Goal: Task Accomplishment & Management: Use online tool/utility

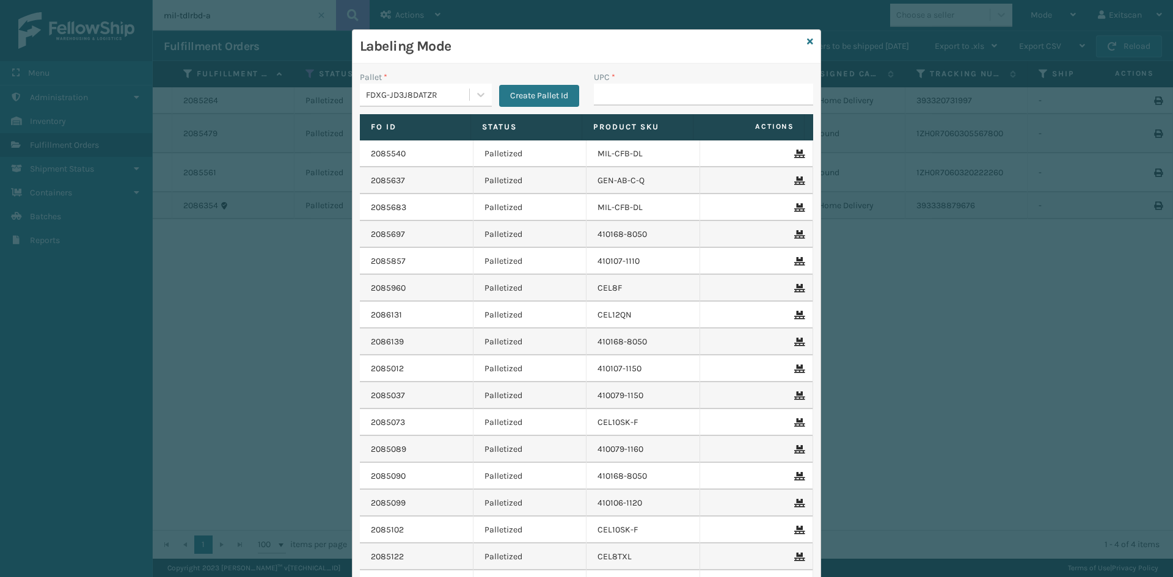
click at [652, 132] on label "Product SKU" at bounding box center [637, 127] width 89 height 11
click at [653, 132] on label "Product SKU" at bounding box center [637, 127] width 89 height 11
click at [653, 133] on th "Product SKU" at bounding box center [637, 127] width 111 height 26
click at [653, 134] on th "Product SKU" at bounding box center [637, 127] width 111 height 26
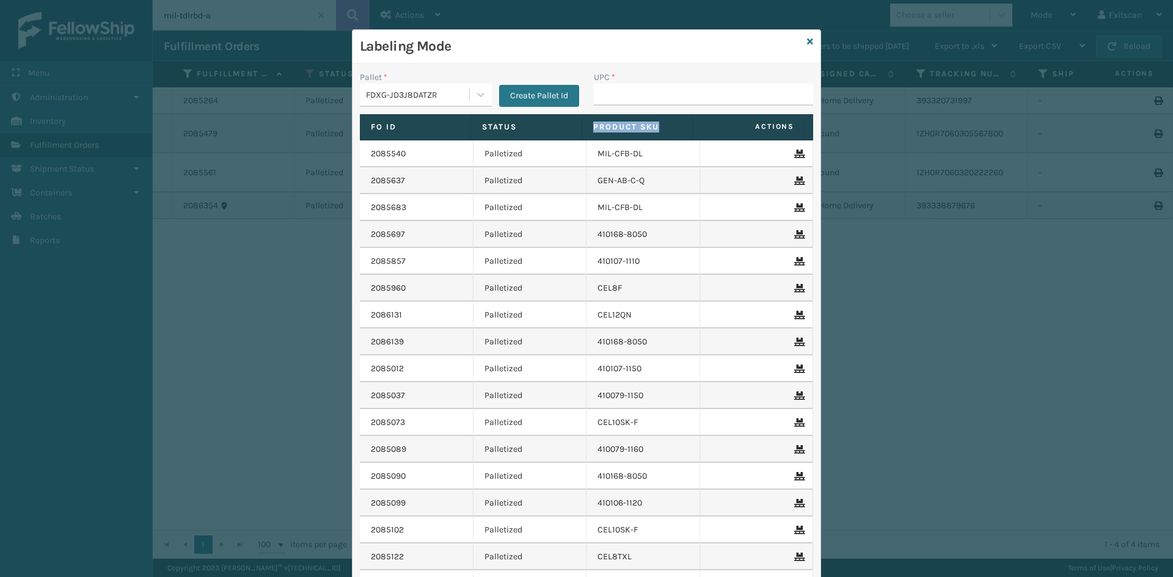
click at [842, 169] on div "Labeling Mode Pallet * FDXG-JD3J8DATZR Create Pallet Id UPC * Fo Id Status Prod…" at bounding box center [586, 288] width 1173 height 577
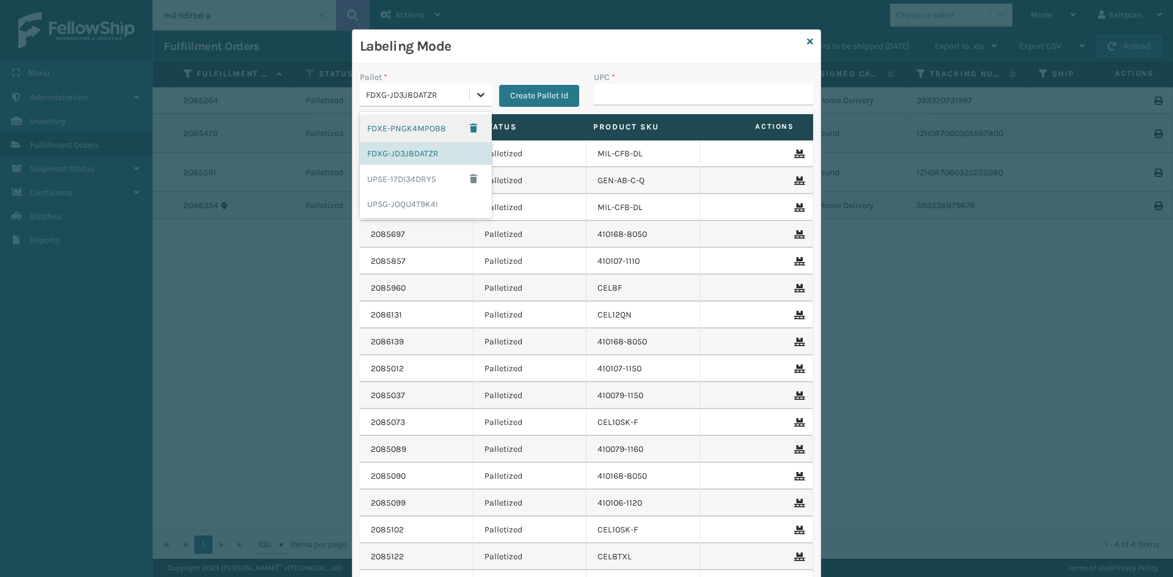
click at [475, 91] on icon at bounding box center [481, 95] width 12 height 12
click at [382, 156] on div "FDXG-JD3J8DATZR" at bounding box center [426, 153] width 132 height 23
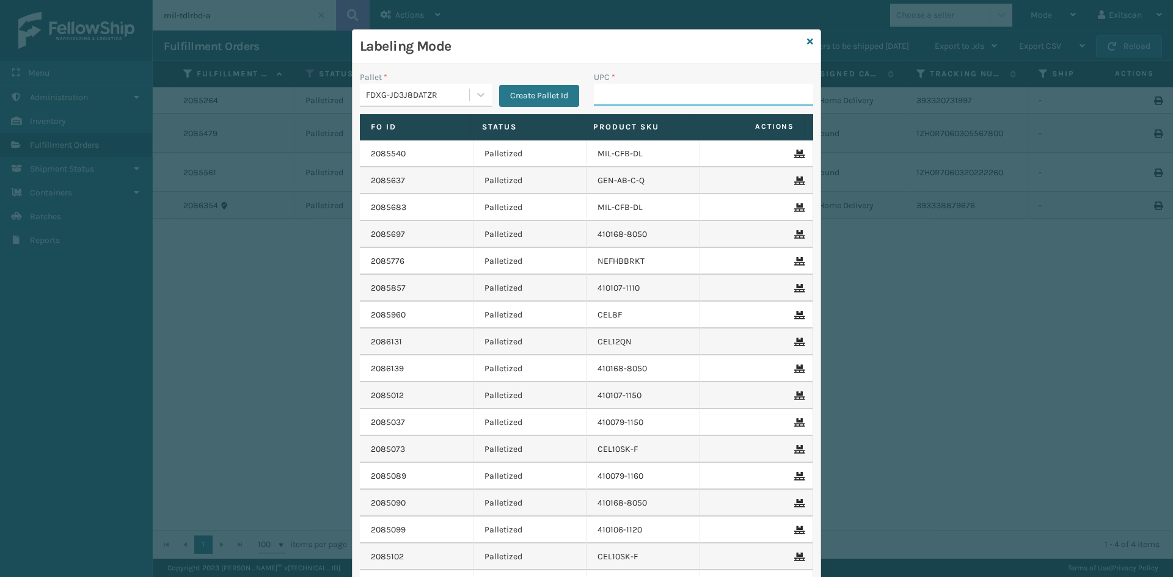
click at [625, 101] on input "UPC *" at bounding box center [703, 95] width 219 height 22
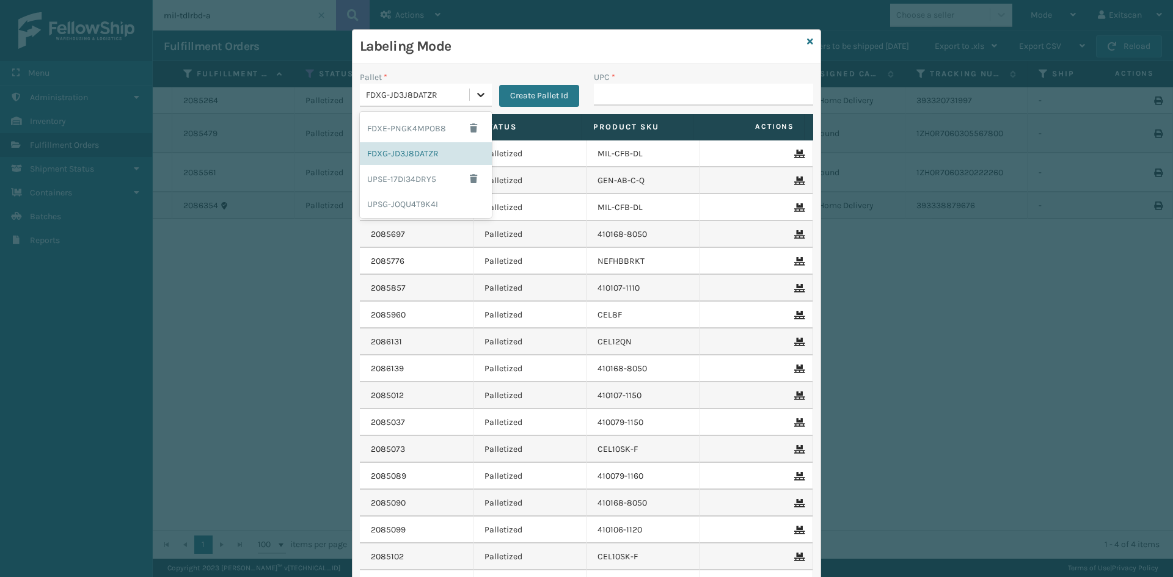
click at [475, 93] on icon at bounding box center [481, 95] width 12 height 12
click at [408, 127] on div "FDXE-PNGK4MPOB8" at bounding box center [426, 128] width 132 height 28
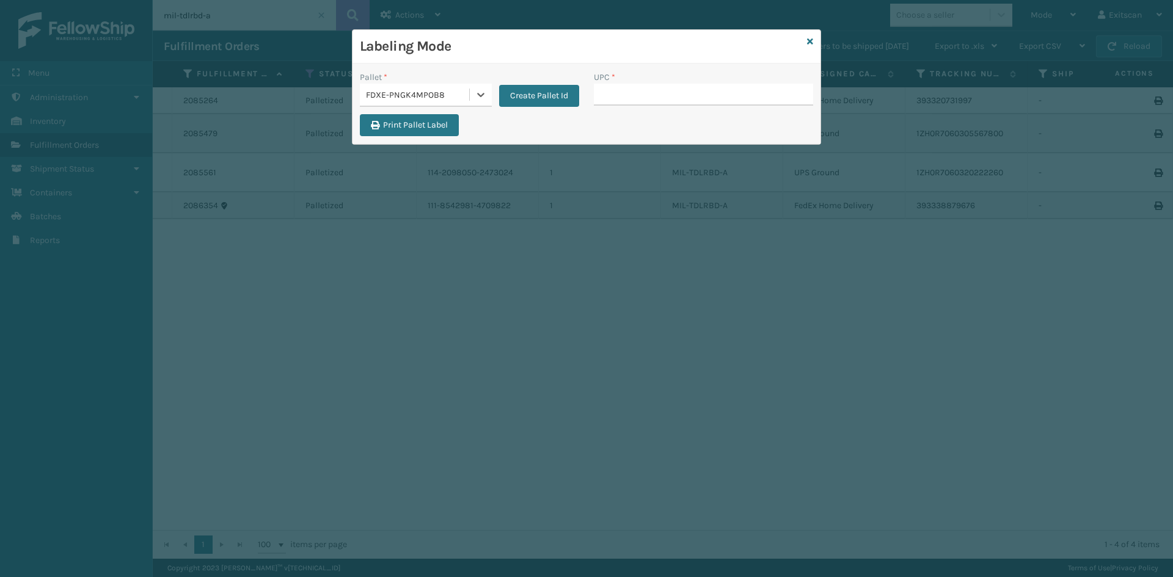
click at [454, 101] on div "FDXE-PNGK4MPOB8" at bounding box center [418, 95] width 104 height 13
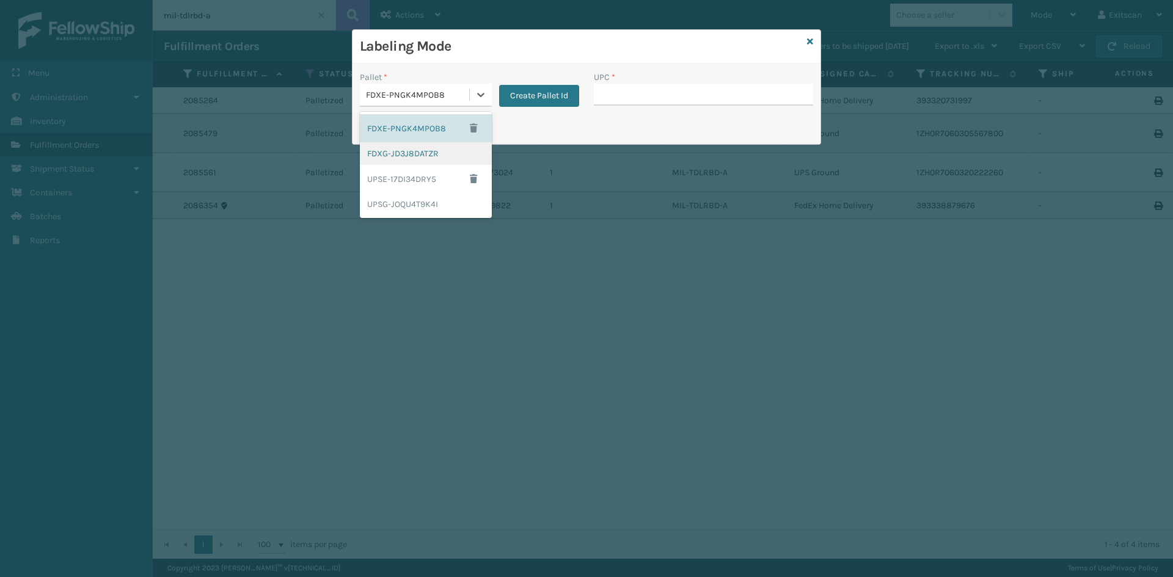
click at [431, 150] on div "FDXG-JD3J8DATZR" at bounding box center [426, 153] width 132 height 23
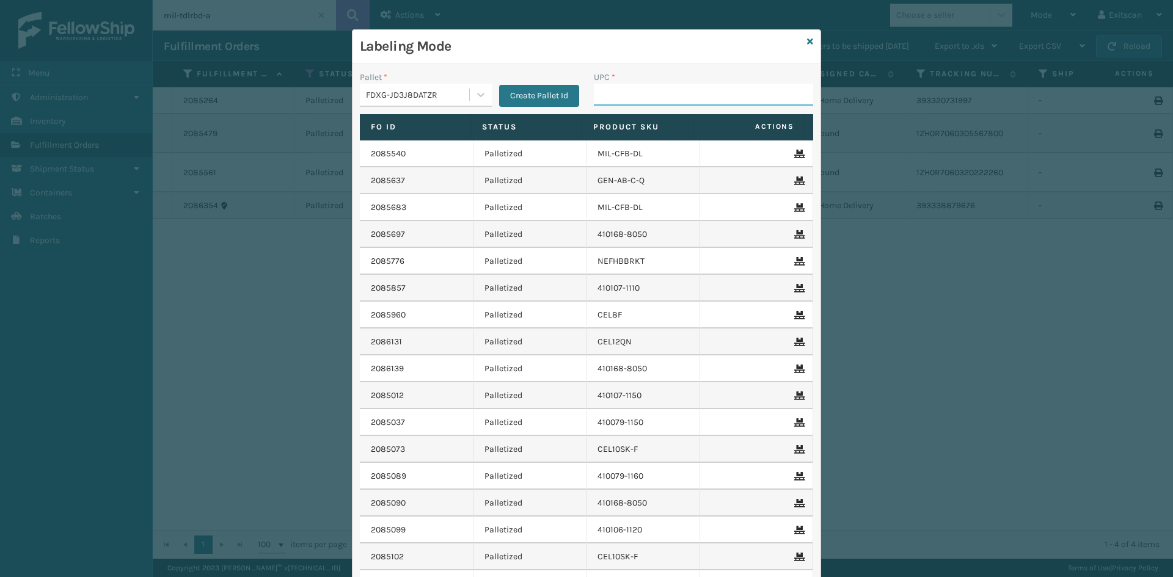
click at [651, 98] on input "UPC *" at bounding box center [703, 95] width 219 height 22
click at [636, 110] on div "UPC *" at bounding box center [703, 92] width 234 height 43
click at [636, 103] on input "UPC *" at bounding box center [703, 95] width 219 height 22
click at [1001, 99] on div "Labeling Mode Pallet * FDXG-JD3J8DATZR Create Pallet Id UPC * Fo Id Status Prod…" at bounding box center [586, 288] width 1173 height 577
click at [728, 99] on input "UPC *" at bounding box center [703, 95] width 219 height 22
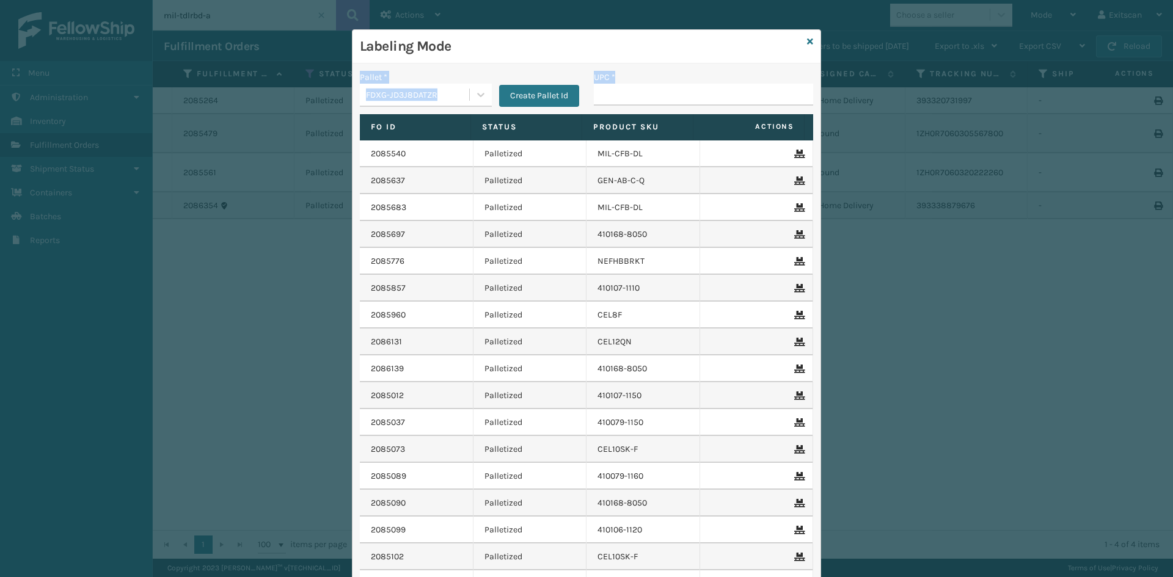
drag, startPoint x: 726, startPoint y: 40, endPoint x: 705, endPoint y: 92, distance: 56.5
click at [705, 92] on div "Labeling Mode Pallet * FDXG-JD3J8DATZR Create Pallet Id UPC * Fo Id Status Prod…" at bounding box center [586, 343] width 468 height 627
click at [722, 73] on div "UPC *" at bounding box center [703, 77] width 219 height 13
drag, startPoint x: 714, startPoint y: 37, endPoint x: 669, endPoint y: 66, distance: 53.0
click at [682, 76] on div "Labeling Mode Pallet * FDXG-JD3J8DATZR Create Pallet Id UPC * Fo Id Status Prod…" at bounding box center [586, 343] width 468 height 627
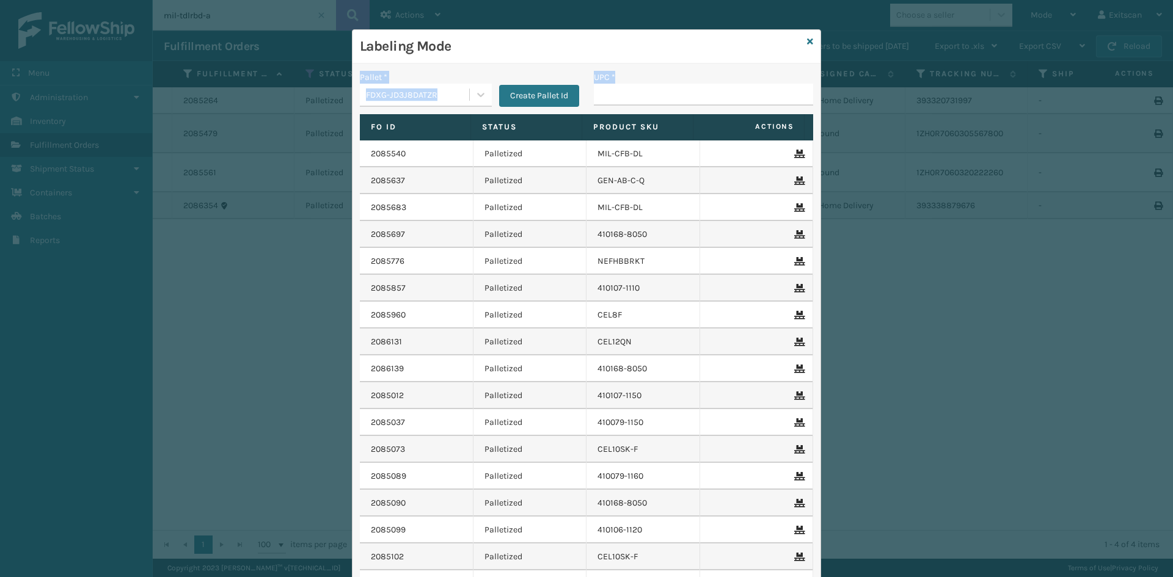
click at [668, 64] on div "Pallet * FDXG-JD3J8DATZR Create Pallet Id UPC * Fo Id Status Product SKU Action…" at bounding box center [586, 361] width 468 height 594
click at [620, 98] on input "UPC *" at bounding box center [703, 95] width 219 height 22
click at [623, 97] on input "UPC *" at bounding box center [703, 95] width 219 height 22
click at [636, 44] on h3 "Labeling Mode" at bounding box center [581, 46] width 442 height 18
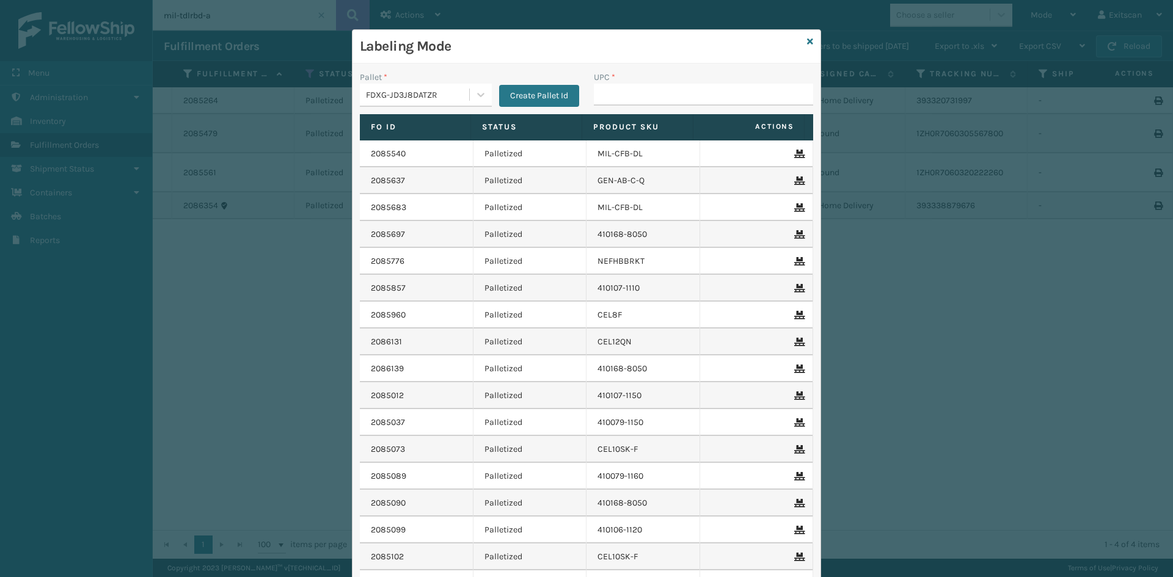
drag, startPoint x: 635, startPoint y: 32, endPoint x: 623, endPoint y: 49, distance: 21.5
click at [623, 49] on div "Labeling Mode" at bounding box center [586, 47] width 468 height 34
click at [594, 32] on div "Labeling Mode" at bounding box center [586, 47] width 468 height 34
click at [590, 32] on div "Labeling Mode" at bounding box center [586, 47] width 468 height 34
click at [589, 19] on div "Labeling Mode Pallet * FDXG-JD3J8DATZR Create Pallet Id UPC * Fo Id Status Prod…" at bounding box center [586, 288] width 1173 height 577
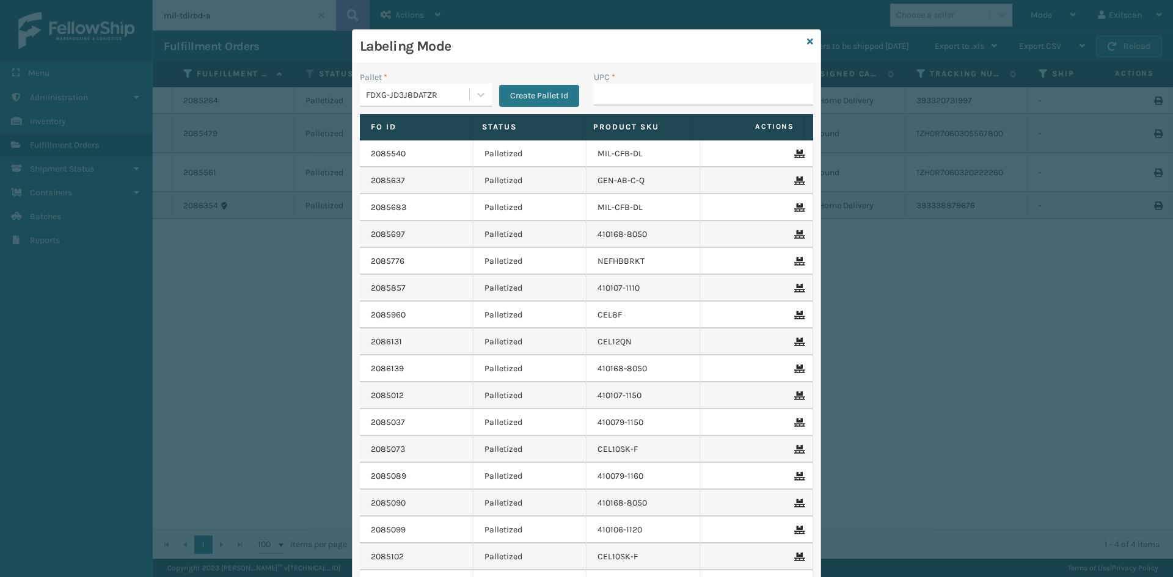
click at [589, 19] on div "Labeling Mode Pallet * FDXG-JD3J8DATZR Create Pallet Id UPC * Fo Id Status Prod…" at bounding box center [586, 288] width 1173 height 577
click at [784, 88] on input "UPC *" at bounding box center [703, 95] width 219 height 22
